Goal: Task Accomplishment & Management: Use online tool/utility

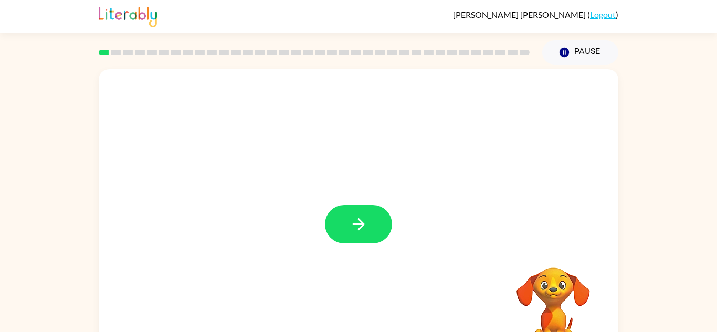
scroll to position [2, 0]
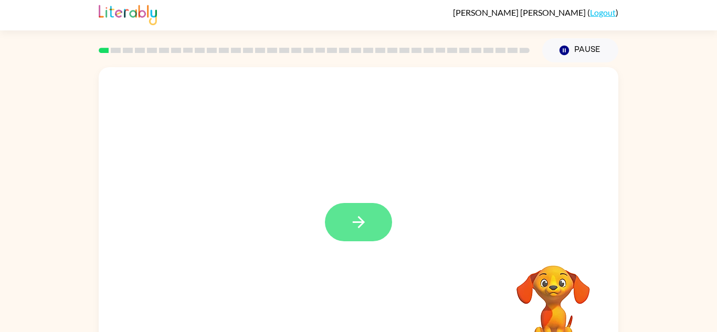
click at [369, 226] on button "button" at bounding box center [358, 222] width 67 height 38
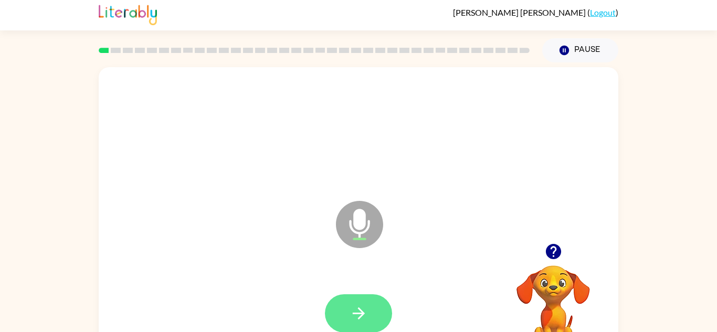
click at [372, 315] on button "button" at bounding box center [358, 313] width 67 height 38
click at [349, 312] on icon "button" at bounding box center [358, 313] width 18 height 18
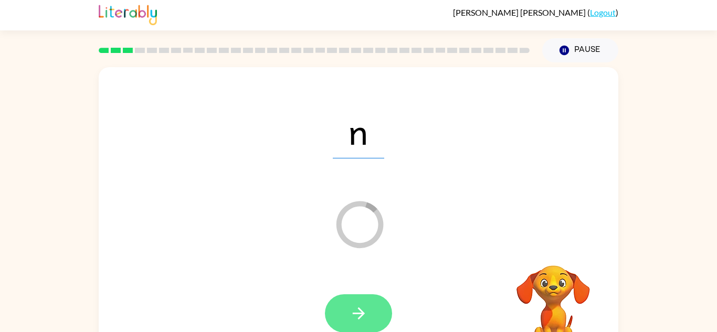
click at [372, 299] on button "button" at bounding box center [358, 313] width 67 height 38
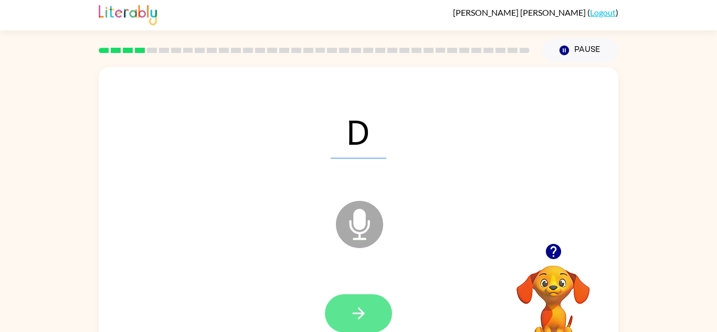
click at [369, 313] on button "button" at bounding box center [358, 313] width 67 height 38
click at [366, 313] on icon "button" at bounding box center [358, 313] width 18 height 18
click at [368, 308] on button "button" at bounding box center [358, 313] width 67 height 38
click at [360, 312] on icon "button" at bounding box center [358, 313] width 18 height 18
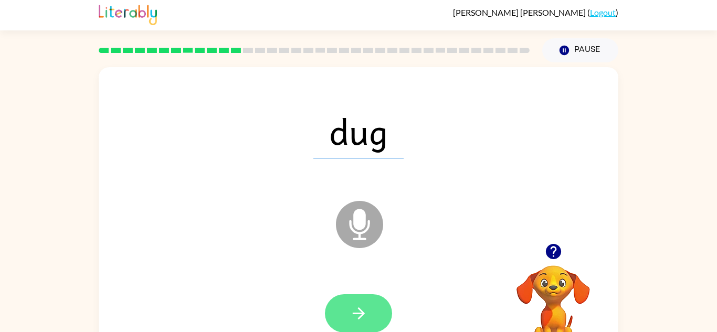
click at [387, 308] on button "button" at bounding box center [358, 313] width 67 height 38
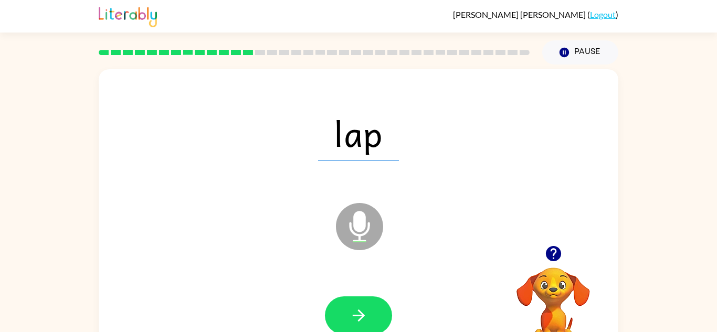
scroll to position [3, 0]
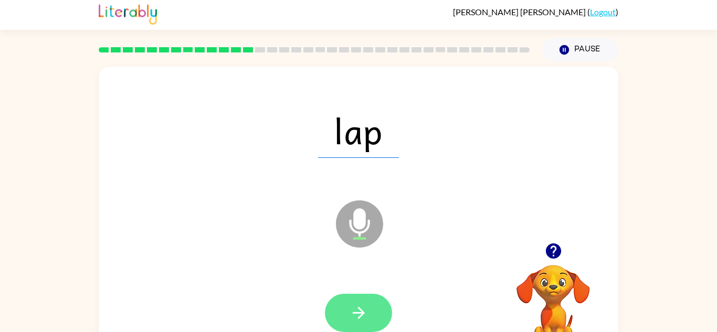
click at [370, 313] on button "button" at bounding box center [358, 313] width 67 height 38
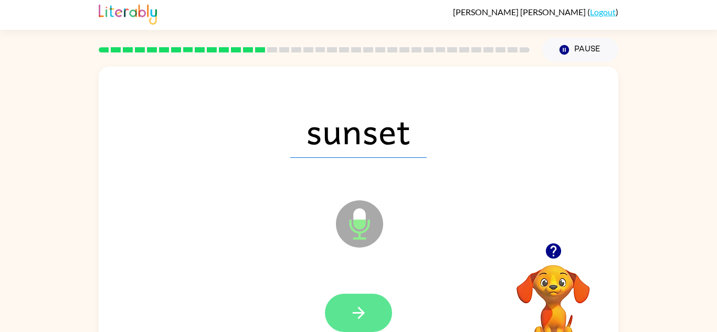
click at [349, 322] on icon "button" at bounding box center [358, 313] width 18 height 18
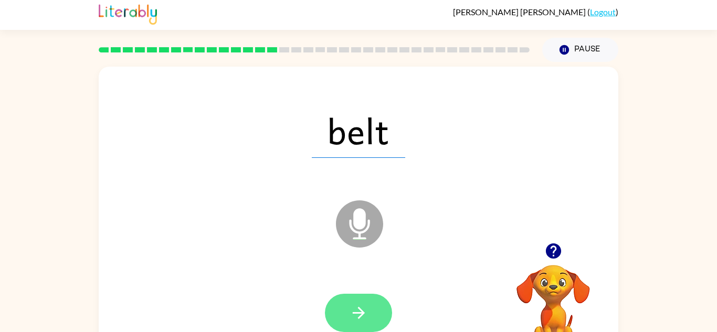
click at [364, 312] on icon "button" at bounding box center [358, 313] width 18 height 18
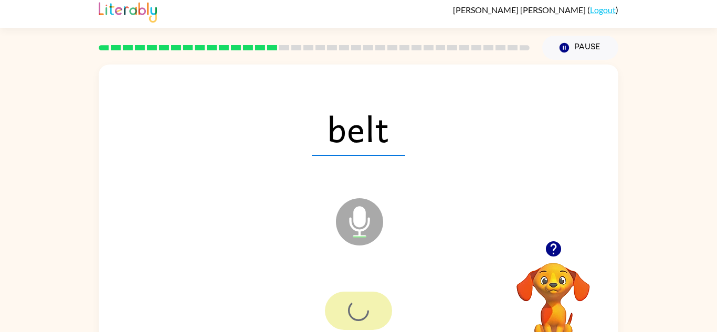
scroll to position [0, 0]
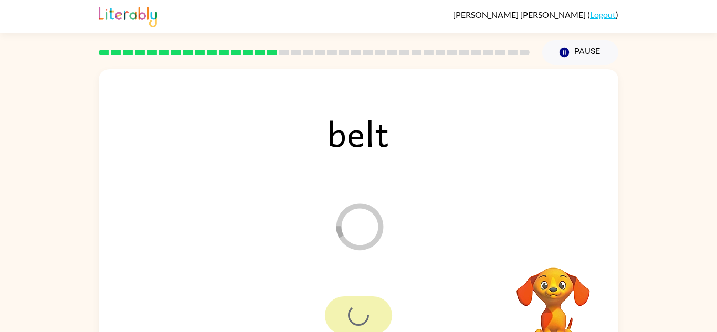
click at [356, 308] on div at bounding box center [358, 315] width 67 height 38
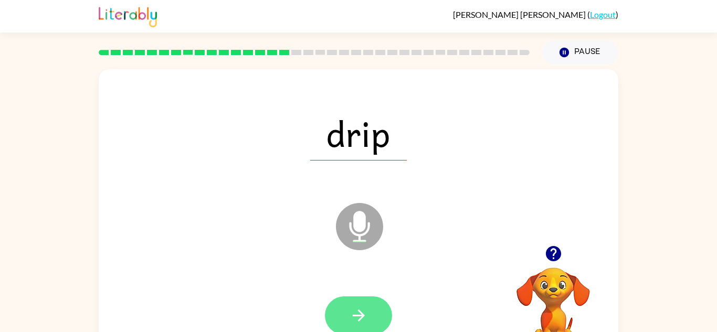
click at [380, 310] on button "button" at bounding box center [358, 315] width 67 height 38
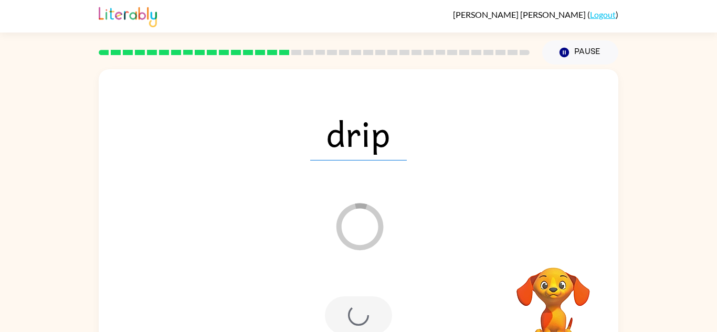
click at [363, 317] on div at bounding box center [358, 315] width 67 height 38
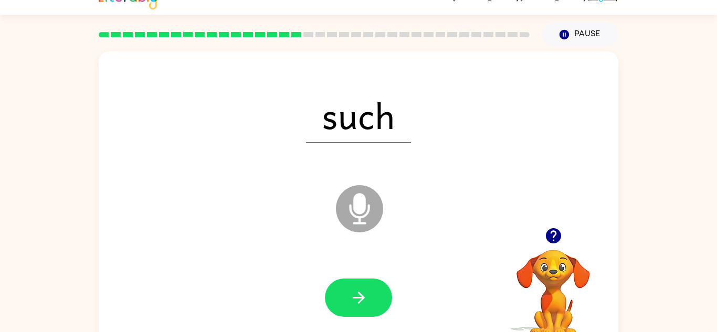
scroll to position [37, 0]
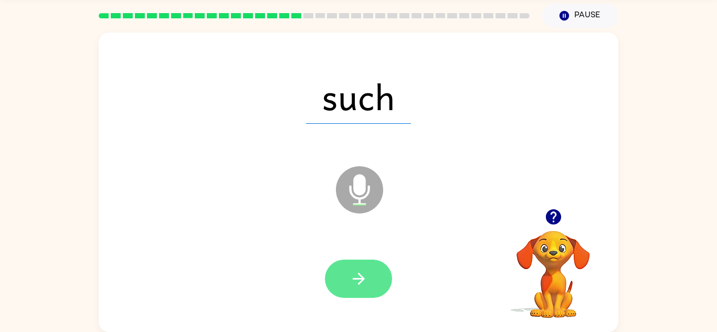
click at [373, 294] on button "button" at bounding box center [358, 279] width 67 height 38
click at [373, 296] on div at bounding box center [358, 279] width 67 height 38
click at [365, 279] on icon "button" at bounding box center [358, 279] width 18 height 18
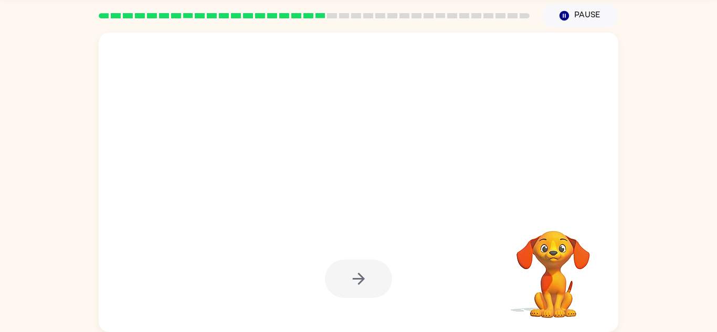
click at [364, 290] on div at bounding box center [358, 279] width 67 height 38
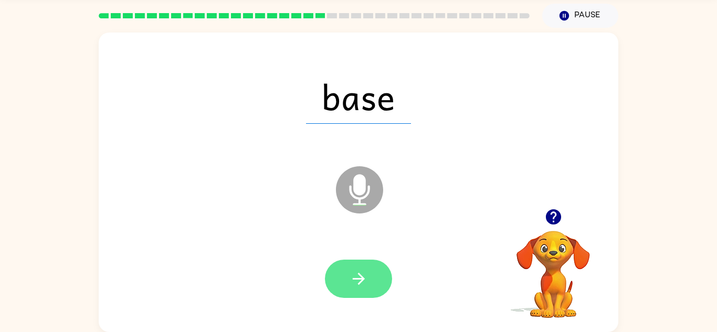
click at [368, 290] on button "button" at bounding box center [358, 279] width 67 height 38
click at [366, 288] on button "button" at bounding box center [358, 279] width 67 height 38
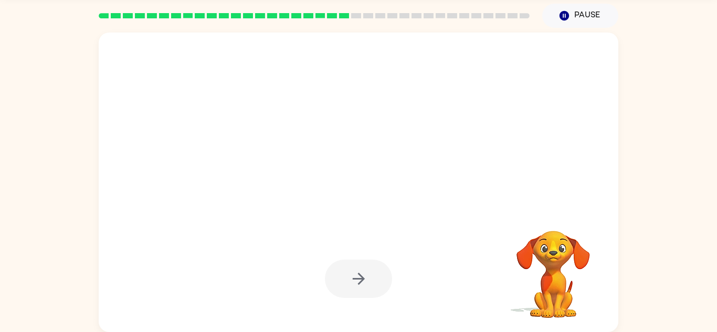
click at [359, 283] on div at bounding box center [358, 279] width 67 height 38
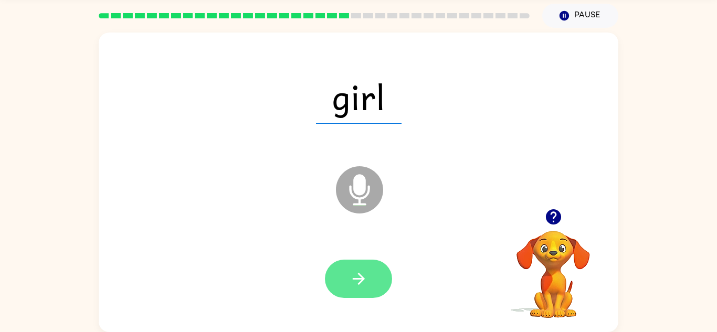
click at [377, 275] on button "button" at bounding box center [358, 279] width 67 height 38
click at [356, 292] on button "button" at bounding box center [358, 279] width 67 height 38
click at [355, 286] on icon "button" at bounding box center [358, 279] width 18 height 18
click at [344, 282] on button "button" at bounding box center [358, 279] width 67 height 38
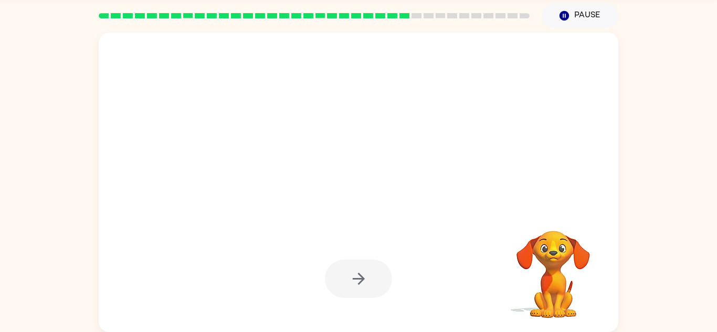
click at [369, 295] on div at bounding box center [358, 279] width 67 height 38
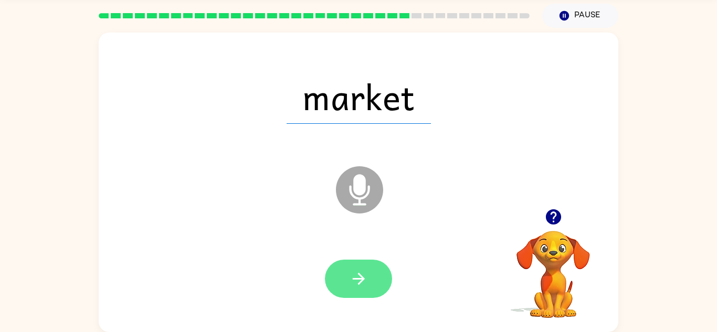
click at [373, 272] on button "button" at bounding box center [358, 279] width 67 height 38
click at [364, 280] on icon "button" at bounding box center [358, 279] width 18 height 18
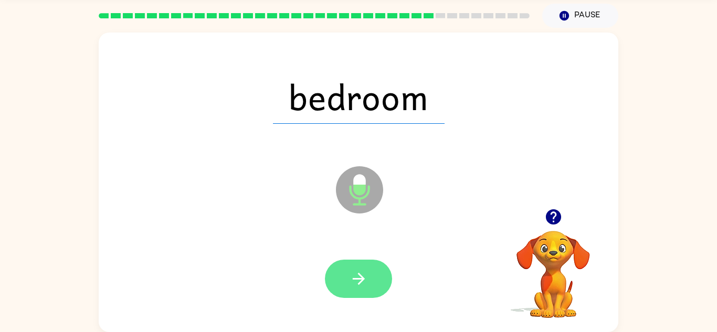
click at [366, 272] on icon "button" at bounding box center [358, 279] width 18 height 18
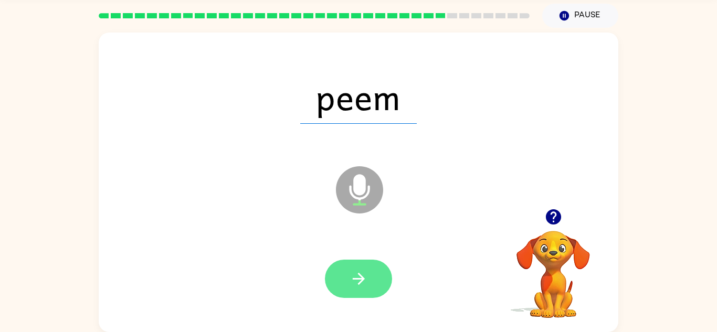
click at [361, 289] on button "button" at bounding box center [358, 279] width 67 height 38
click at [361, 284] on div at bounding box center [358, 279] width 67 height 38
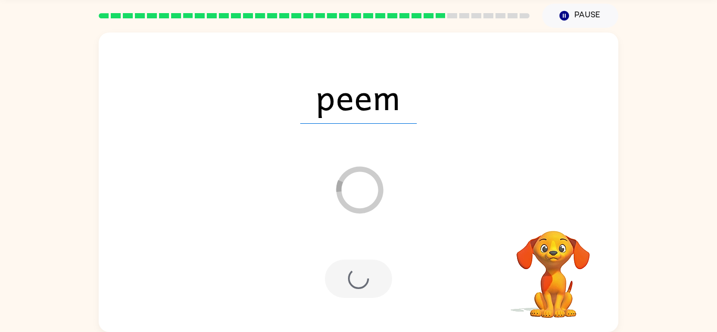
click at [360, 285] on div at bounding box center [358, 279] width 67 height 38
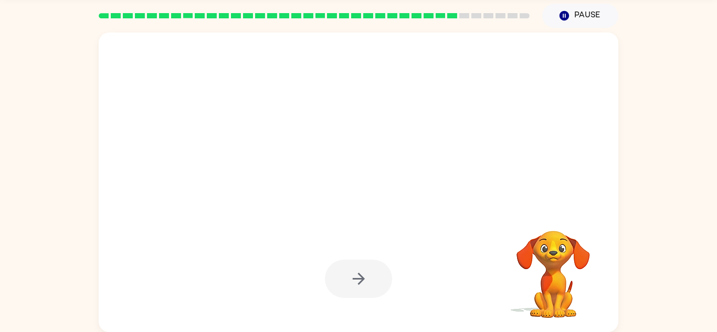
click at [370, 290] on div at bounding box center [358, 279] width 67 height 38
click at [370, 284] on div at bounding box center [358, 279] width 67 height 38
click at [376, 280] on div at bounding box center [358, 279] width 67 height 38
click at [361, 289] on div at bounding box center [358, 279] width 67 height 38
click at [360, 292] on div at bounding box center [358, 279] width 67 height 38
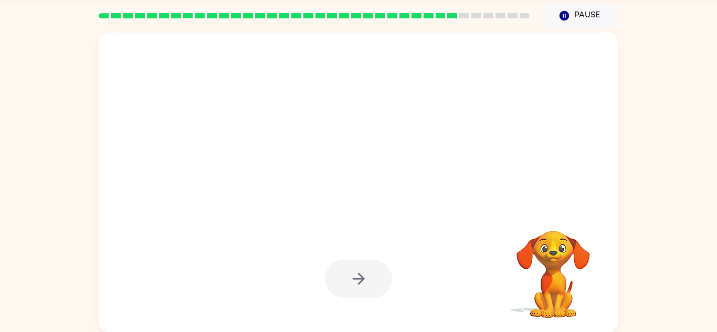
click at [364, 295] on div at bounding box center [358, 279] width 67 height 38
click at [358, 292] on div at bounding box center [358, 279] width 67 height 38
click at [360, 280] on div at bounding box center [358, 279] width 67 height 38
click at [364, 274] on div at bounding box center [358, 279] width 67 height 38
click at [371, 279] on div at bounding box center [358, 279] width 67 height 38
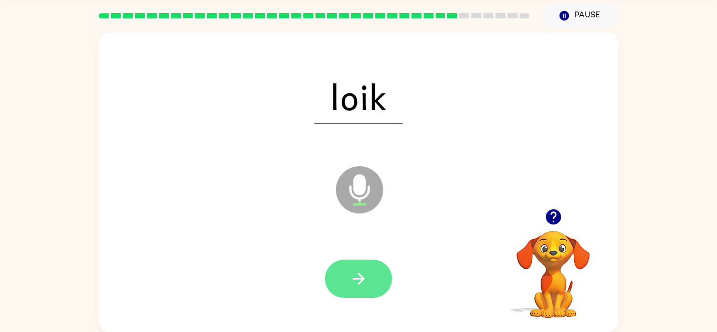
click at [359, 286] on icon "button" at bounding box center [358, 279] width 18 height 18
click at [367, 277] on icon "button" at bounding box center [358, 279] width 18 height 18
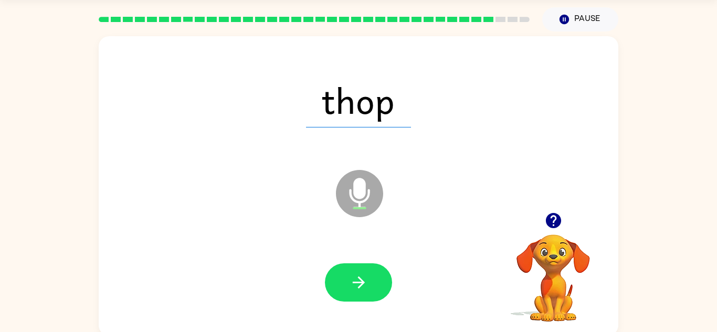
scroll to position [33, 0]
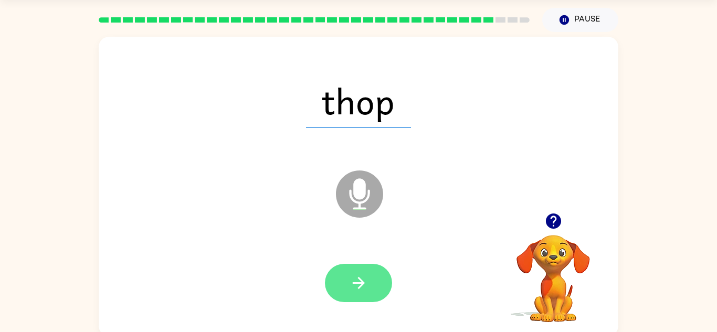
click at [361, 283] on icon "button" at bounding box center [358, 283] width 12 height 12
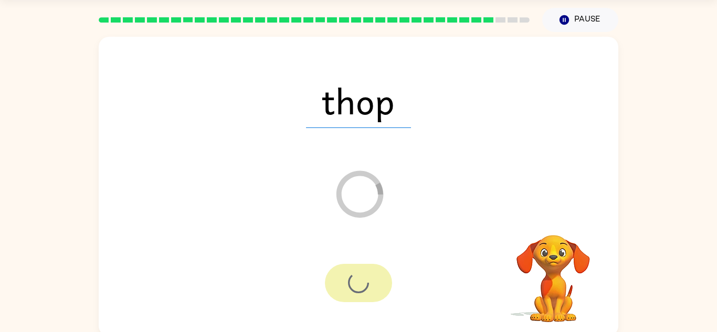
click at [366, 284] on div at bounding box center [358, 283] width 67 height 38
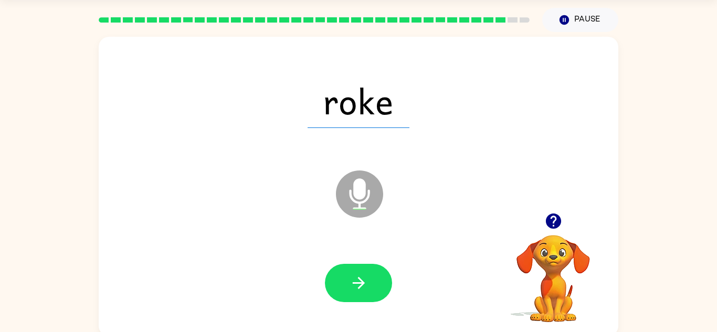
scroll to position [37, 0]
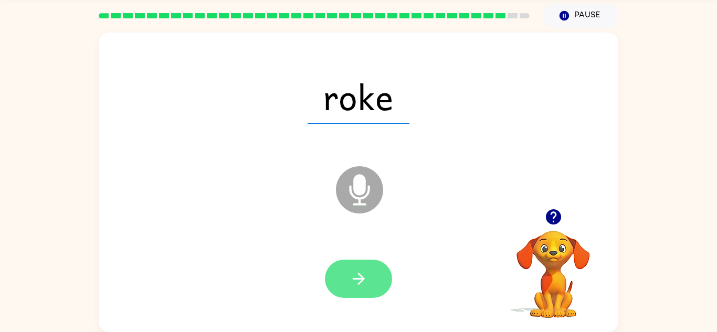
click at [367, 290] on button "button" at bounding box center [358, 279] width 67 height 38
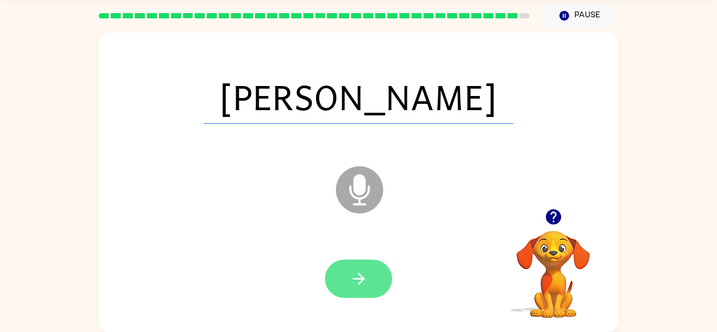
click at [365, 288] on button "button" at bounding box center [358, 279] width 67 height 38
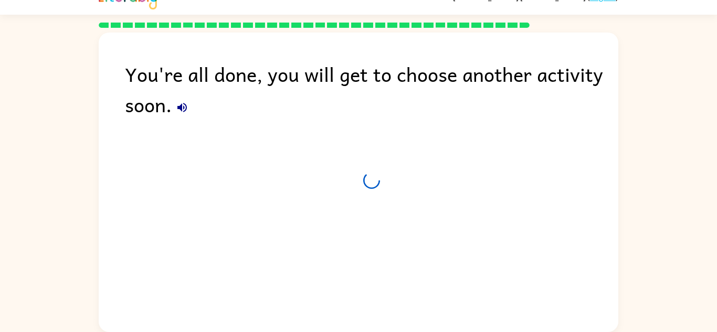
scroll to position [18, 0]
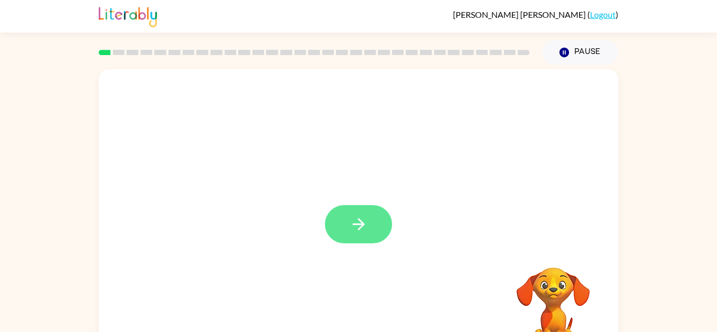
click at [361, 225] on icon "button" at bounding box center [358, 224] width 12 height 12
click at [358, 238] on div at bounding box center [358, 219] width 519 height 300
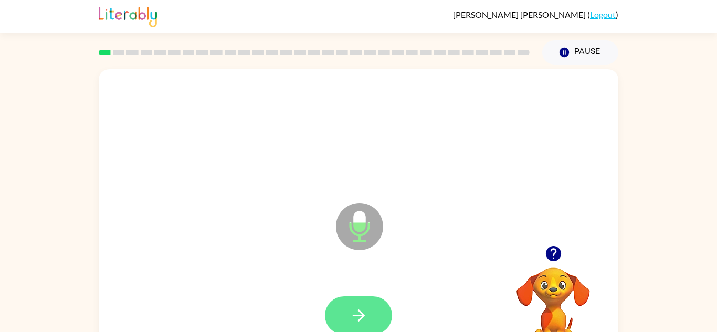
click at [341, 299] on button "button" at bounding box center [358, 315] width 67 height 38
click at [359, 312] on icon "button" at bounding box center [358, 316] width 12 height 12
click at [377, 319] on button "button" at bounding box center [358, 315] width 67 height 38
click at [359, 311] on icon "button" at bounding box center [358, 316] width 12 height 12
click at [353, 325] on button "button" at bounding box center [358, 315] width 67 height 38
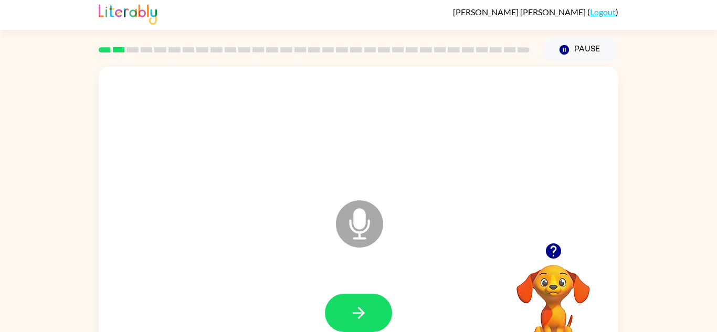
scroll to position [5, 0]
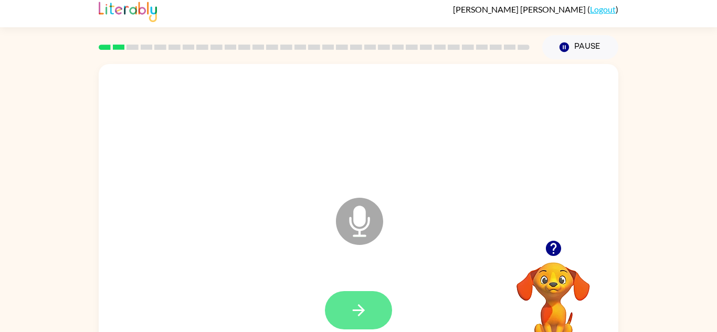
click at [375, 320] on button "button" at bounding box center [358, 310] width 67 height 38
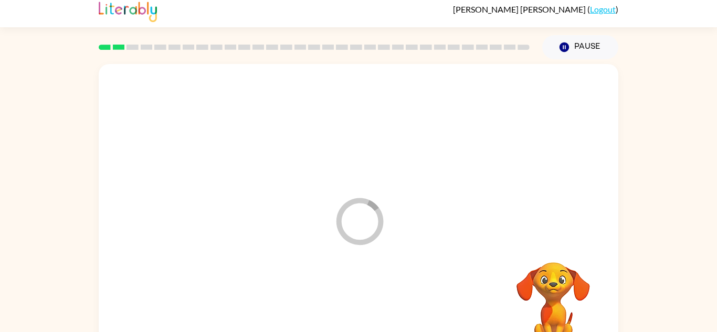
click at [375, 314] on div at bounding box center [358, 311] width 498 height 86
click at [371, 311] on div at bounding box center [358, 311] width 498 height 86
click at [366, 313] on div at bounding box center [358, 311] width 498 height 86
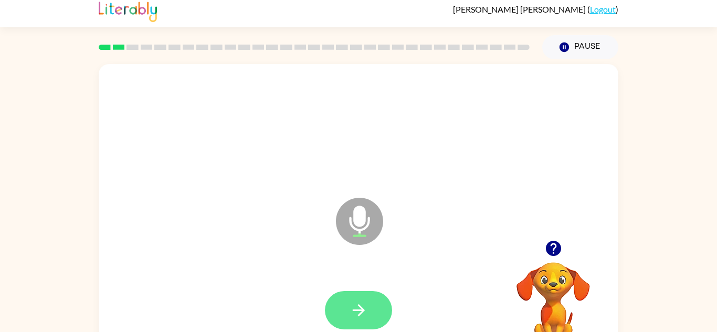
click at [371, 305] on button "button" at bounding box center [358, 310] width 67 height 38
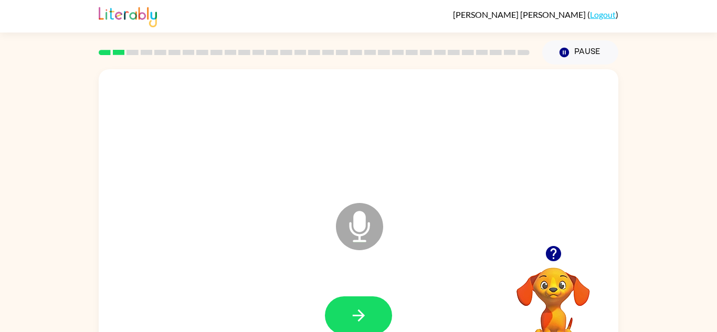
scroll to position [1, 0]
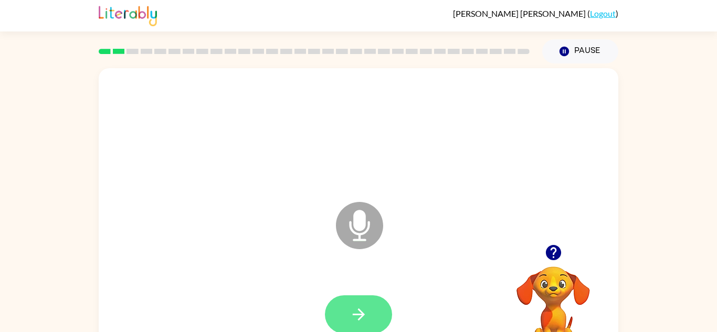
click at [358, 313] on icon "button" at bounding box center [358, 314] width 18 height 18
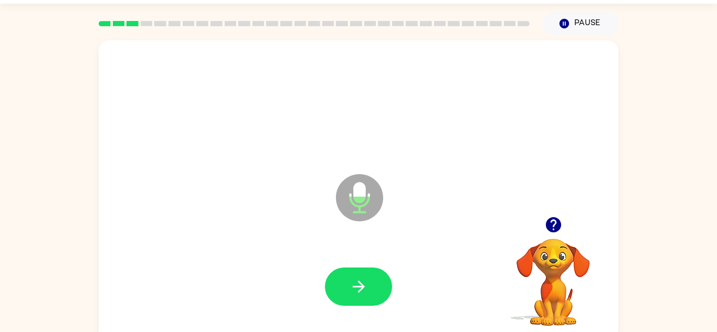
scroll to position [30, 0]
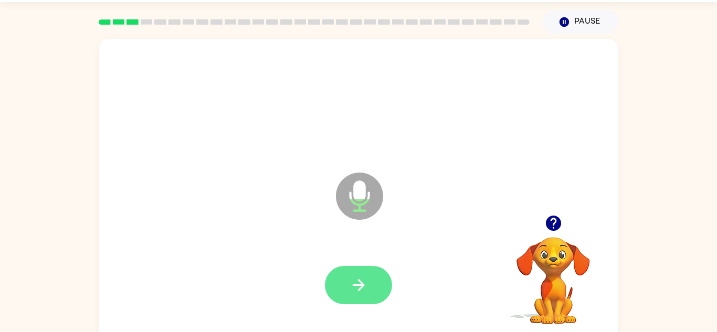
click at [381, 295] on button "button" at bounding box center [358, 285] width 67 height 38
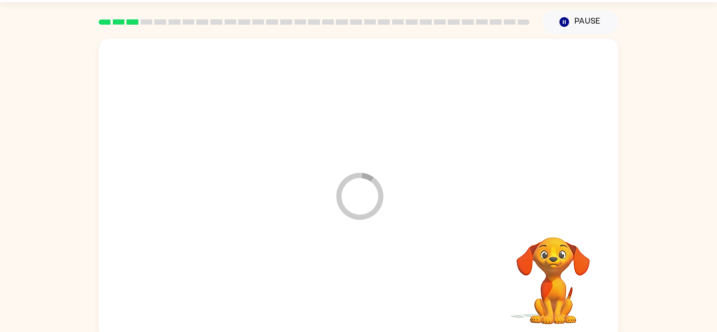
click at [375, 294] on div at bounding box center [358, 285] width 498 height 86
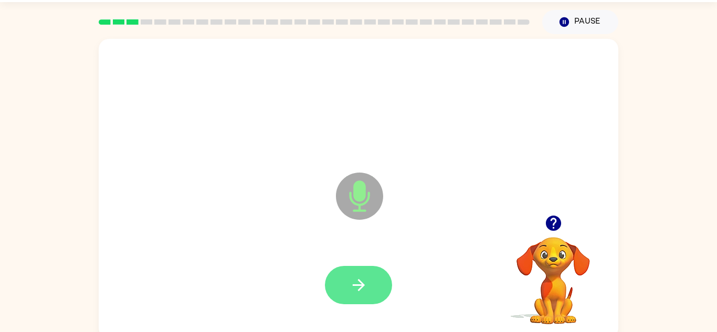
click at [357, 285] on icon "button" at bounding box center [358, 285] width 12 height 12
click at [364, 289] on div at bounding box center [358, 285] width 67 height 38
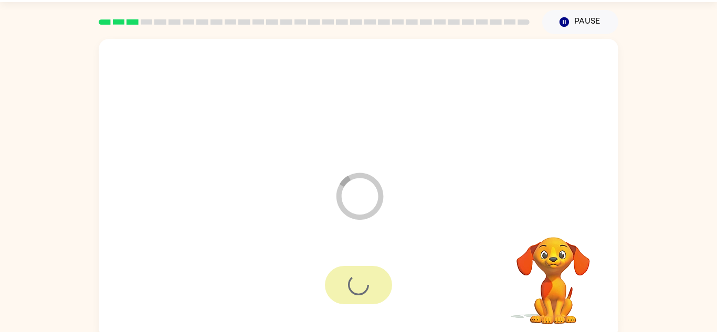
click at [375, 281] on div at bounding box center [358, 285] width 67 height 38
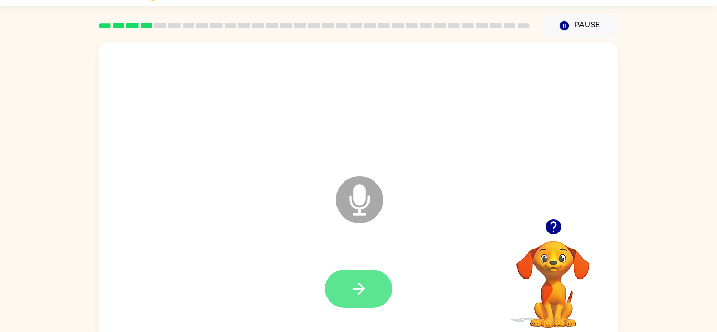
click at [363, 277] on button "button" at bounding box center [358, 289] width 67 height 38
click at [365, 300] on button "button" at bounding box center [358, 289] width 67 height 38
click at [374, 278] on button "button" at bounding box center [358, 289] width 67 height 38
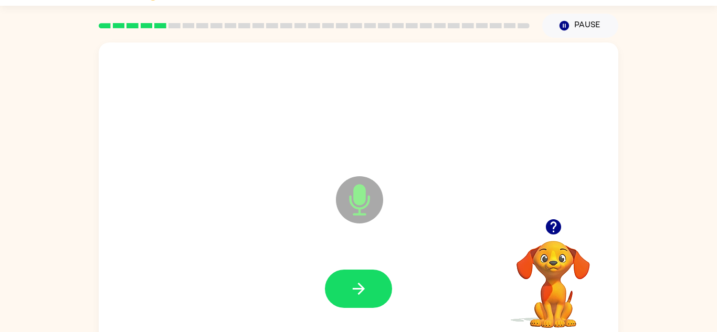
scroll to position [37, 0]
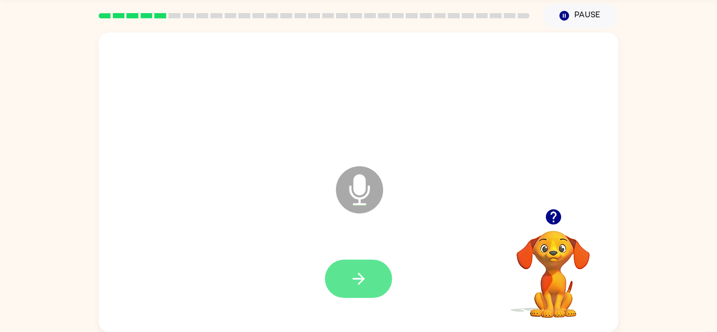
click at [343, 272] on button "button" at bounding box center [358, 279] width 67 height 38
click at [343, 286] on button "button" at bounding box center [358, 279] width 67 height 38
click at [356, 286] on icon "button" at bounding box center [358, 279] width 18 height 18
click at [348, 273] on button "button" at bounding box center [358, 279] width 67 height 38
click at [361, 281] on icon "button" at bounding box center [358, 279] width 12 height 12
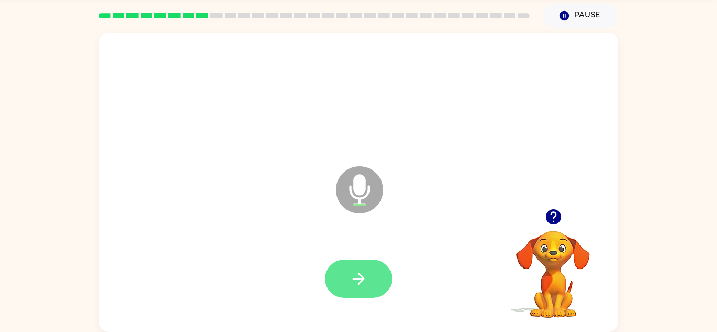
click at [367, 296] on button "button" at bounding box center [358, 279] width 67 height 38
click at [354, 277] on div at bounding box center [358, 279] width 67 height 38
click at [346, 285] on button "button" at bounding box center [358, 279] width 67 height 38
click at [360, 280] on icon "button" at bounding box center [358, 279] width 18 height 18
click at [355, 278] on icon "button" at bounding box center [358, 279] width 18 height 18
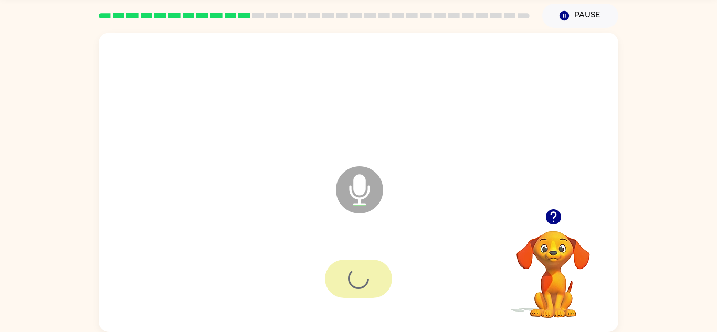
click at [357, 280] on div at bounding box center [358, 279] width 67 height 38
click at [361, 273] on div at bounding box center [358, 279] width 67 height 38
click at [365, 291] on button "button" at bounding box center [358, 279] width 67 height 38
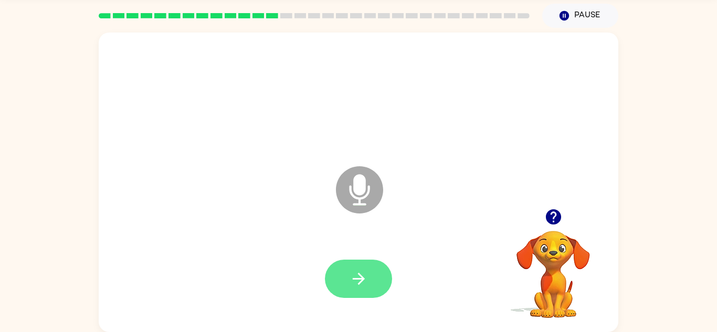
click at [327, 278] on button "button" at bounding box center [358, 279] width 67 height 38
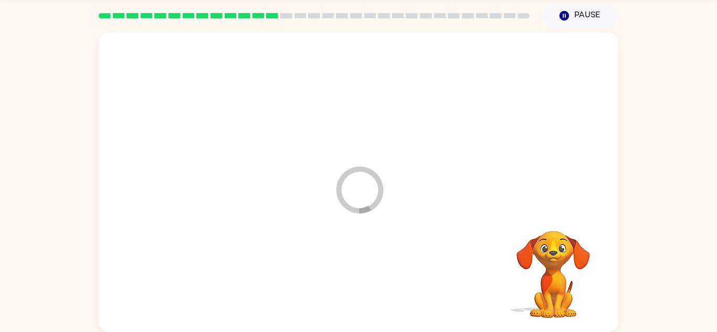
click at [336, 291] on div at bounding box center [358, 279] width 498 height 86
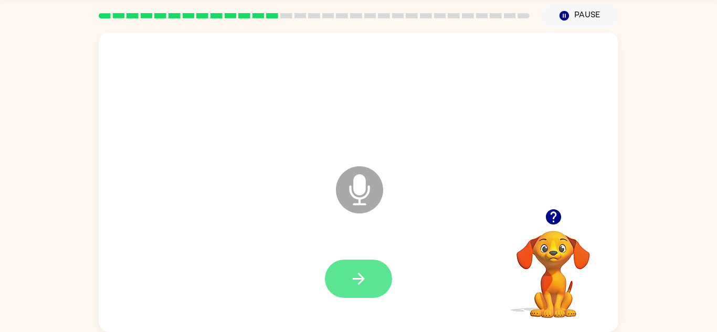
click at [373, 268] on button "button" at bounding box center [358, 279] width 67 height 38
click at [371, 282] on button "button" at bounding box center [358, 279] width 67 height 38
click at [357, 274] on icon "button" at bounding box center [358, 279] width 18 height 18
click at [369, 293] on button "button" at bounding box center [358, 279] width 67 height 38
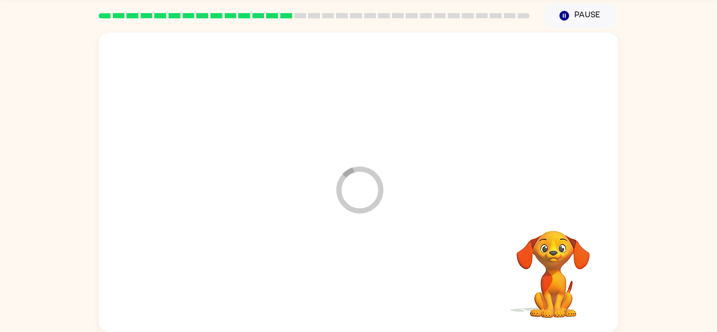
click at [369, 272] on div at bounding box center [358, 279] width 498 height 86
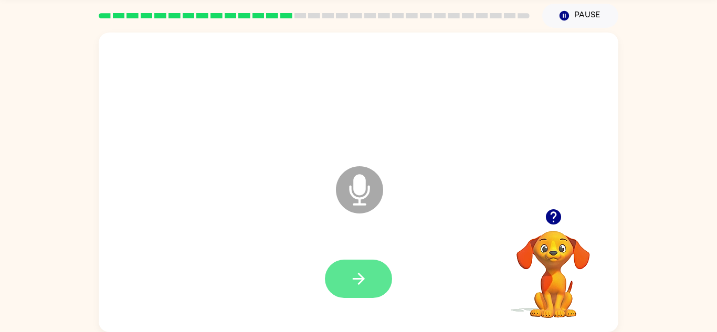
click at [349, 276] on icon "button" at bounding box center [358, 279] width 18 height 18
click at [358, 294] on button "button" at bounding box center [358, 279] width 67 height 38
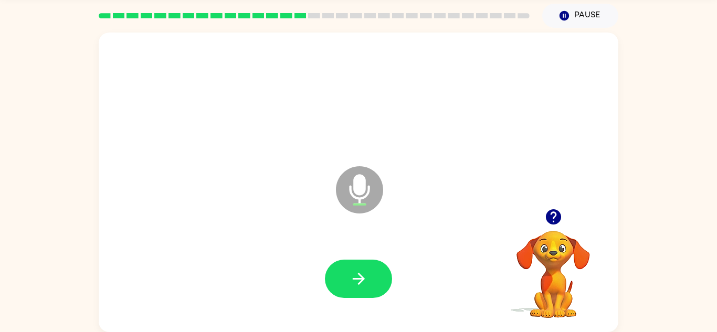
scroll to position [34, 0]
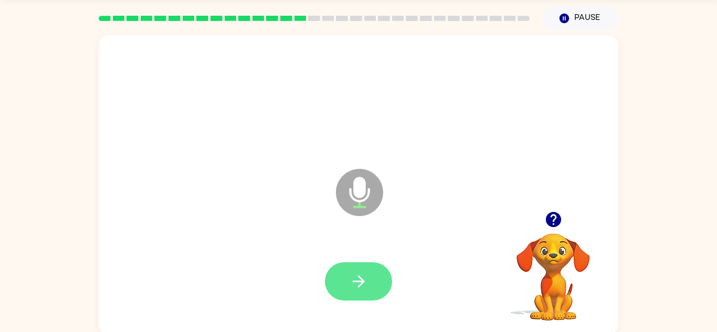
click at [365, 281] on icon "button" at bounding box center [358, 281] width 18 height 18
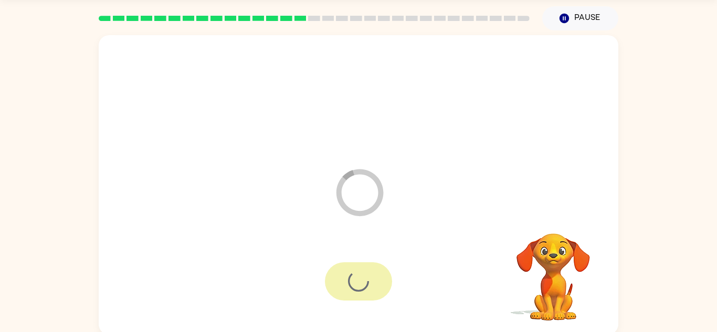
click at [357, 283] on div at bounding box center [358, 281] width 67 height 38
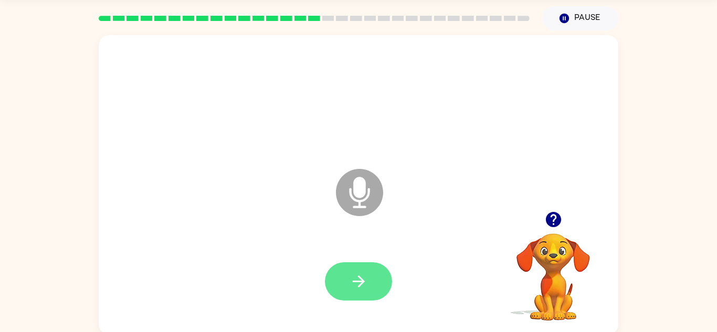
click at [367, 284] on icon "button" at bounding box center [358, 281] width 18 height 18
click at [355, 289] on icon "button" at bounding box center [358, 281] width 18 height 18
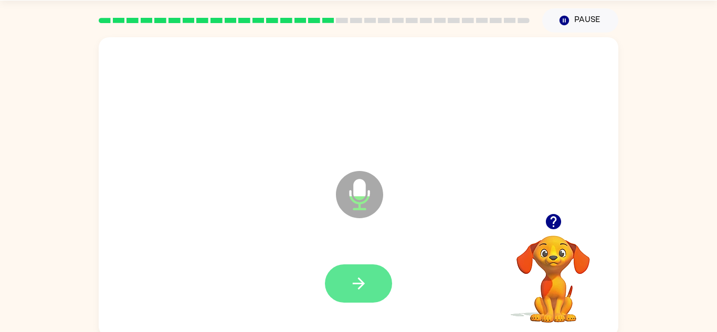
click at [341, 278] on button "button" at bounding box center [358, 283] width 67 height 38
click at [354, 281] on icon "button" at bounding box center [358, 283] width 18 height 18
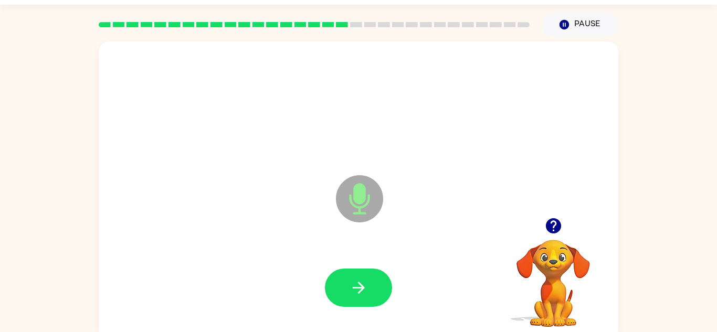
scroll to position [26, 0]
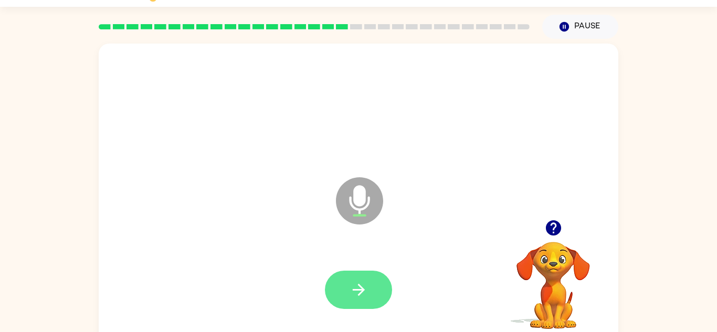
click at [365, 294] on icon "button" at bounding box center [358, 290] width 18 height 18
click at [368, 295] on button "button" at bounding box center [358, 290] width 67 height 38
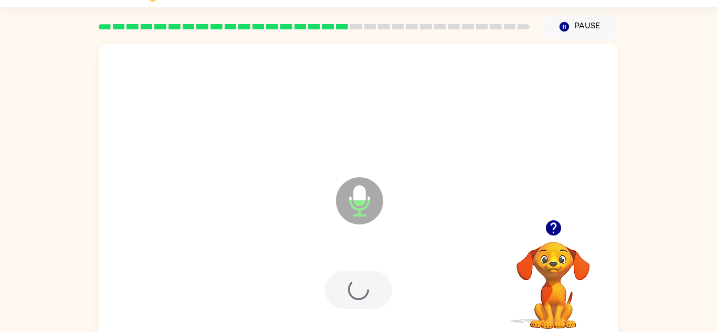
click at [371, 290] on div at bounding box center [358, 290] width 67 height 38
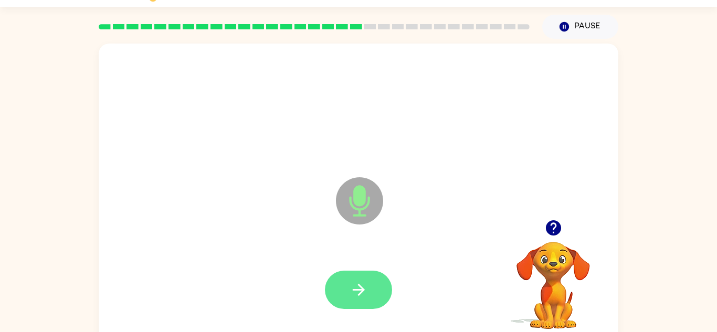
click at [354, 292] on icon "button" at bounding box center [358, 290] width 18 height 18
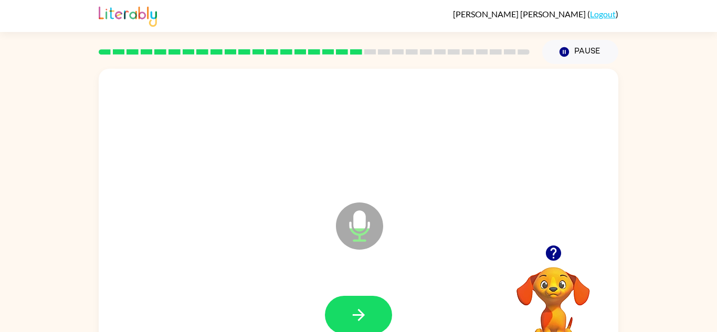
scroll to position [0, 0]
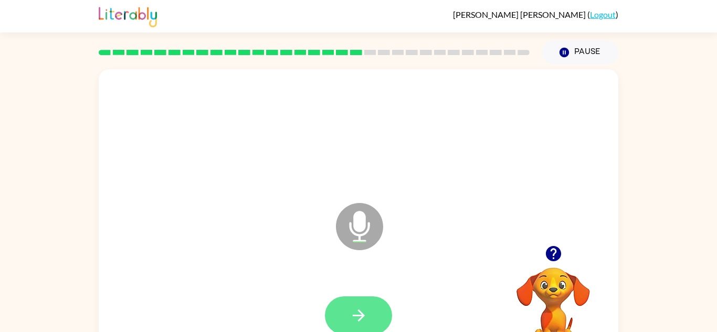
click at [330, 306] on button "button" at bounding box center [358, 315] width 67 height 38
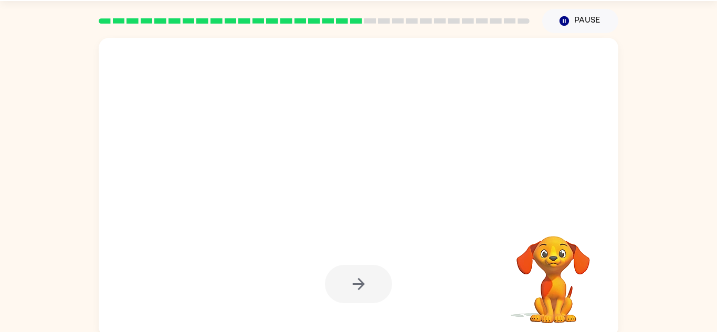
scroll to position [30, 0]
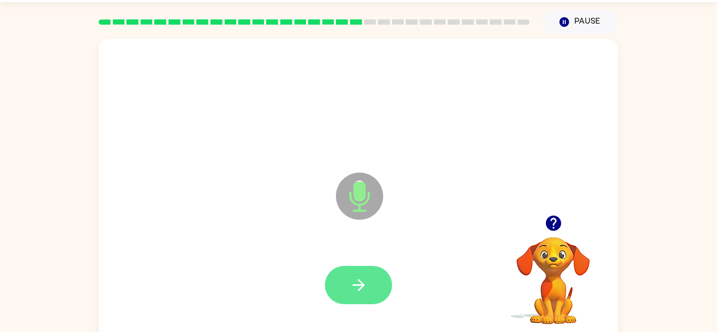
click at [356, 289] on icon "button" at bounding box center [358, 285] width 18 height 18
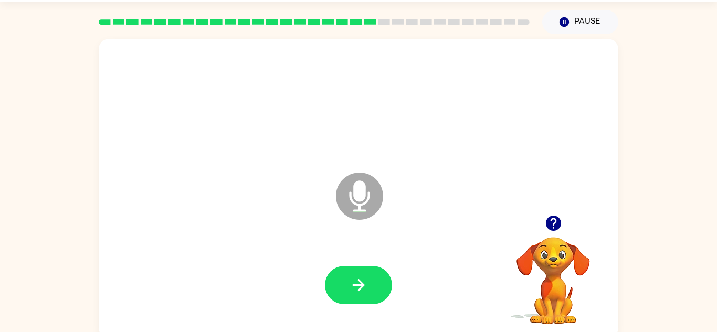
scroll to position [37, 0]
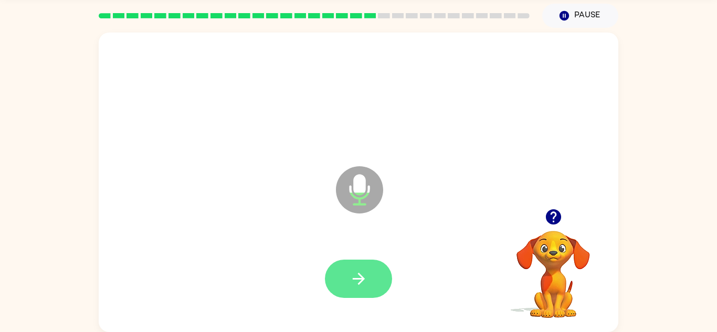
click at [377, 287] on button "button" at bounding box center [358, 279] width 67 height 38
click at [368, 280] on button "button" at bounding box center [358, 279] width 67 height 38
click at [354, 264] on button "button" at bounding box center [358, 279] width 67 height 38
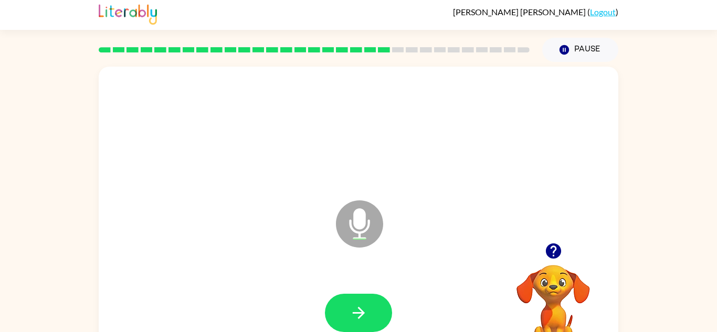
scroll to position [2, 0]
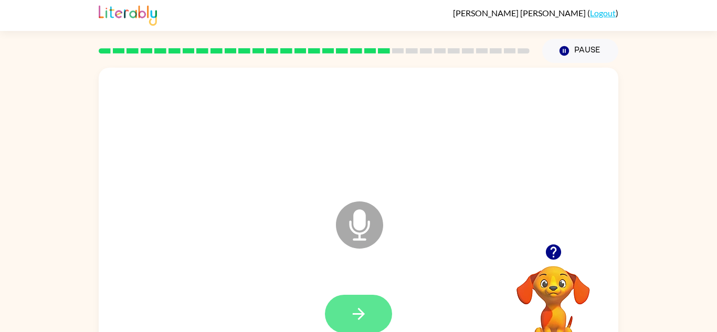
click at [366, 295] on button "button" at bounding box center [358, 314] width 67 height 38
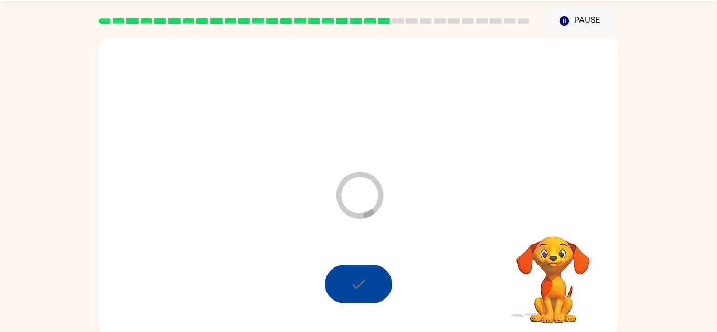
scroll to position [37, 0]
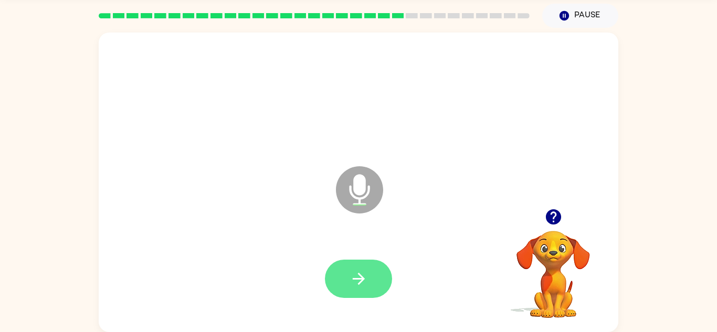
click at [355, 277] on icon "button" at bounding box center [358, 279] width 18 height 18
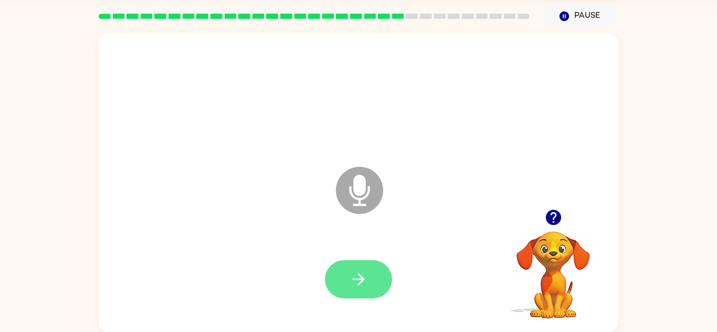
click at [370, 296] on button "button" at bounding box center [358, 279] width 67 height 38
click at [361, 290] on button "button" at bounding box center [358, 279] width 67 height 38
click at [359, 283] on icon "button" at bounding box center [358, 279] width 12 height 12
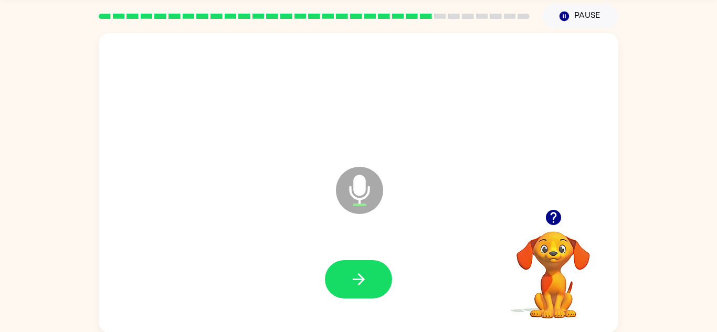
scroll to position [37, 0]
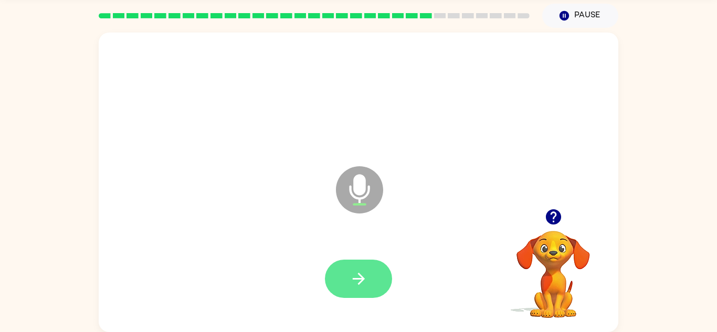
click at [371, 284] on button "button" at bounding box center [358, 279] width 67 height 38
click at [365, 279] on icon "button" at bounding box center [358, 279] width 18 height 18
click at [374, 274] on button "button" at bounding box center [358, 279] width 67 height 38
click at [369, 294] on button "button" at bounding box center [358, 279] width 67 height 38
click at [381, 291] on button "button" at bounding box center [358, 279] width 67 height 38
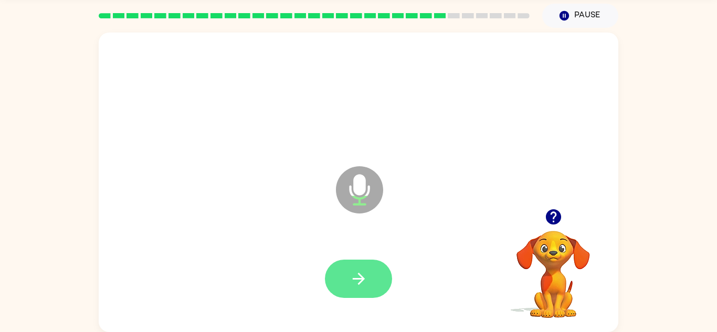
click at [369, 280] on button "button" at bounding box center [358, 279] width 67 height 38
click at [368, 280] on button "button" at bounding box center [358, 279] width 67 height 38
click at [368, 286] on button "button" at bounding box center [358, 279] width 67 height 38
click at [361, 281] on icon "button" at bounding box center [358, 279] width 12 height 12
click at [365, 275] on icon "button" at bounding box center [358, 279] width 18 height 18
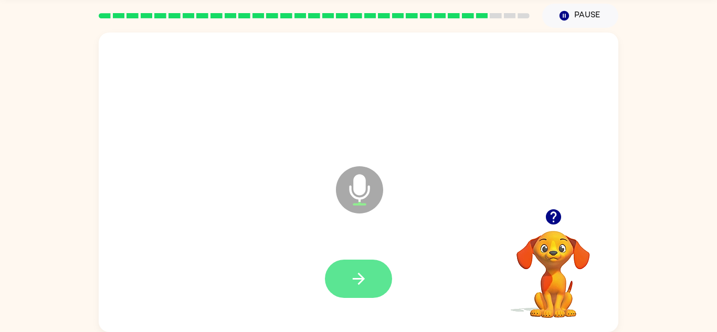
click at [356, 282] on icon "button" at bounding box center [358, 279] width 18 height 18
click at [378, 279] on button "button" at bounding box center [358, 279] width 67 height 38
click at [368, 281] on button "button" at bounding box center [358, 279] width 67 height 38
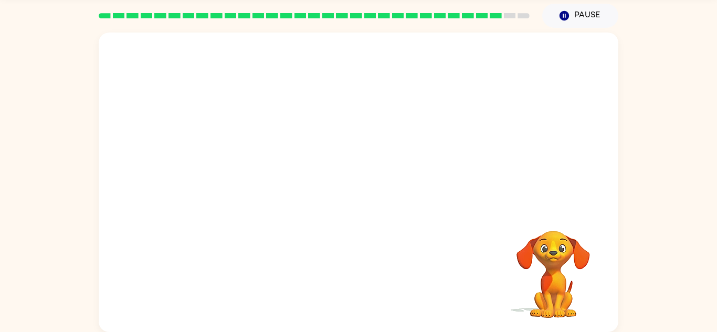
click at [359, 269] on div at bounding box center [358, 279] width 498 height 86
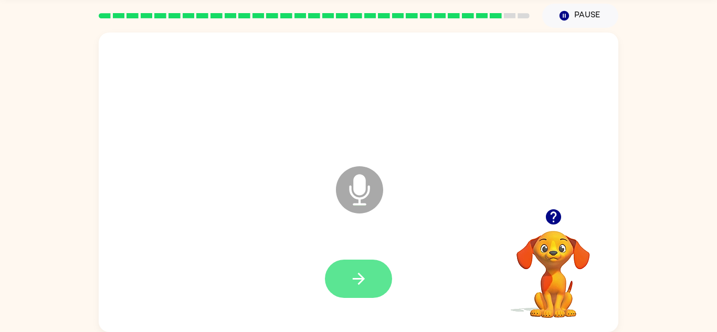
click at [363, 283] on icon "button" at bounding box center [358, 279] width 18 height 18
click at [363, 292] on button "button" at bounding box center [358, 279] width 67 height 38
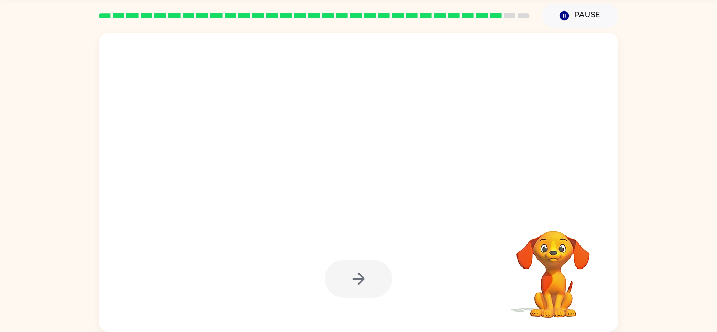
click at [353, 281] on div at bounding box center [358, 279] width 67 height 38
click at [360, 271] on div at bounding box center [358, 279] width 67 height 38
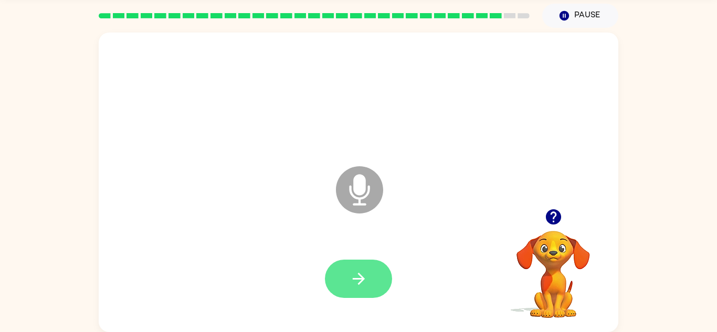
click at [375, 283] on button "button" at bounding box center [358, 279] width 67 height 38
click at [356, 286] on icon "button" at bounding box center [358, 279] width 18 height 18
click at [369, 277] on button "button" at bounding box center [358, 279] width 67 height 38
click at [361, 285] on icon "button" at bounding box center [358, 279] width 18 height 18
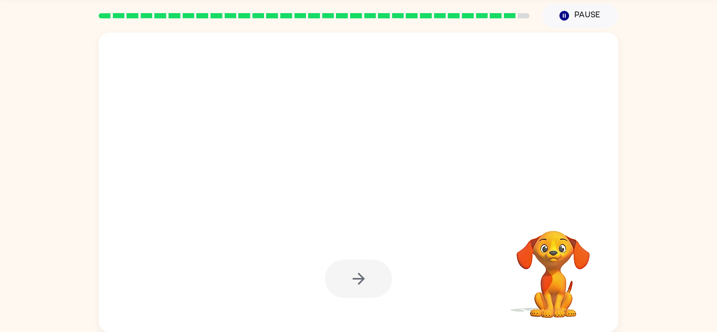
click at [364, 281] on div at bounding box center [358, 279] width 67 height 38
click at [366, 277] on div at bounding box center [358, 279] width 67 height 38
click at [355, 277] on div at bounding box center [358, 279] width 67 height 38
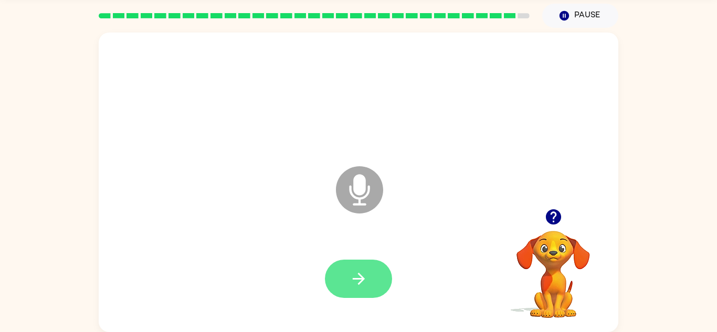
click at [365, 279] on icon "button" at bounding box center [358, 279] width 18 height 18
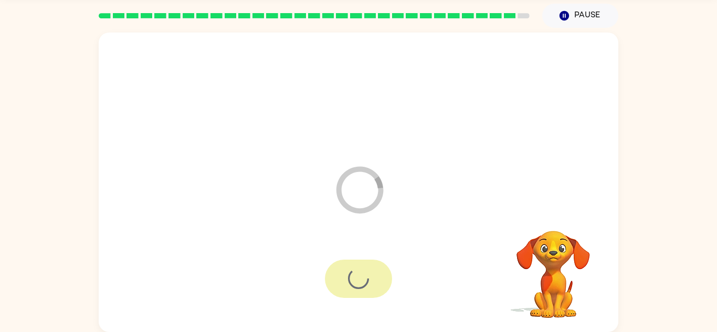
scroll to position [18, 0]
